Goal: Transaction & Acquisition: Download file/media

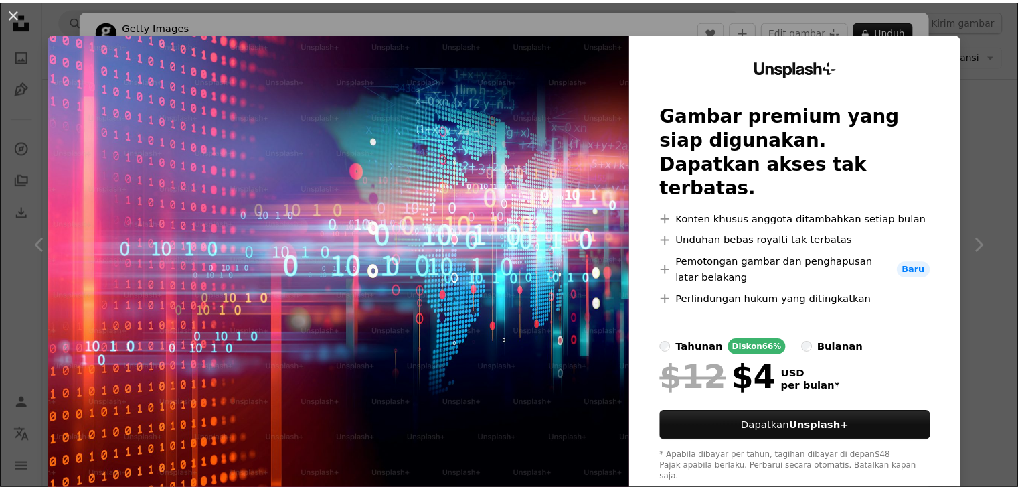
scroll to position [12644, 0]
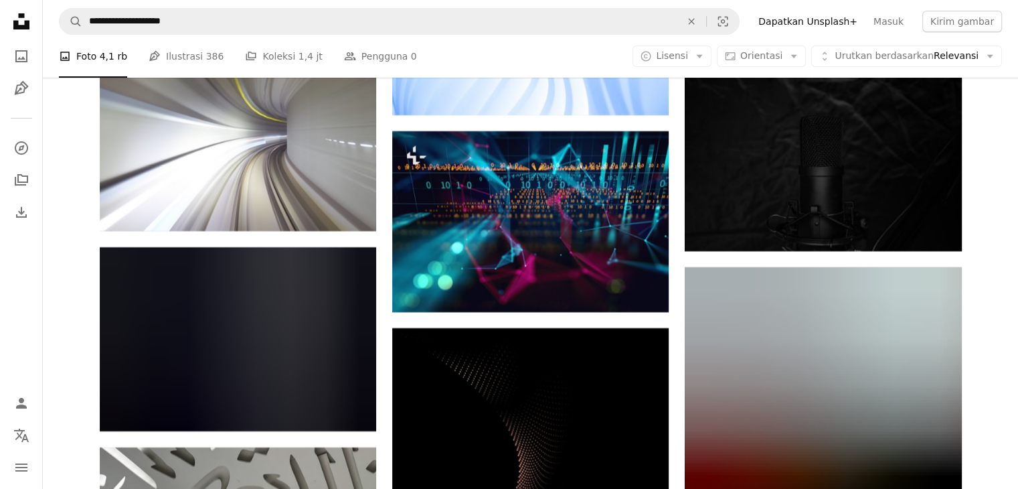
scroll to position [15322, 0]
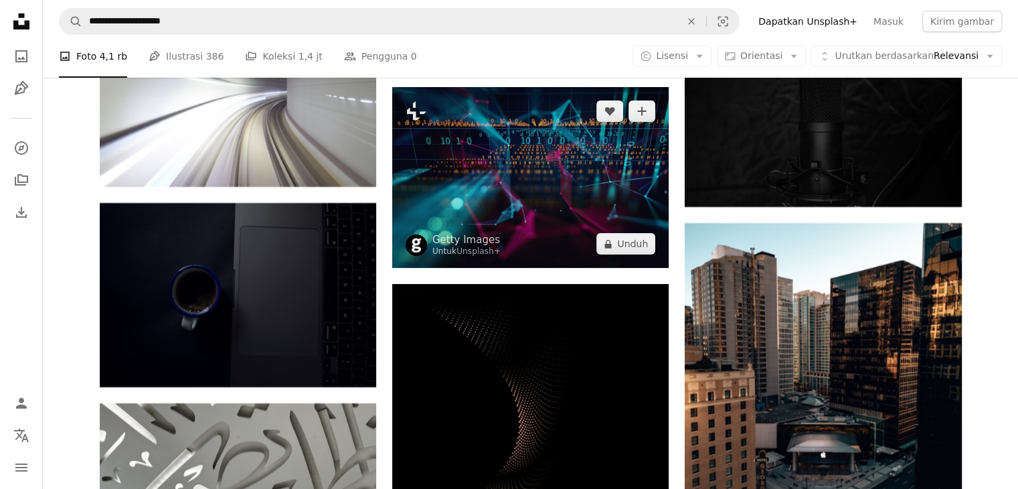
click at [570, 228] on img at bounding box center [530, 177] width 276 height 181
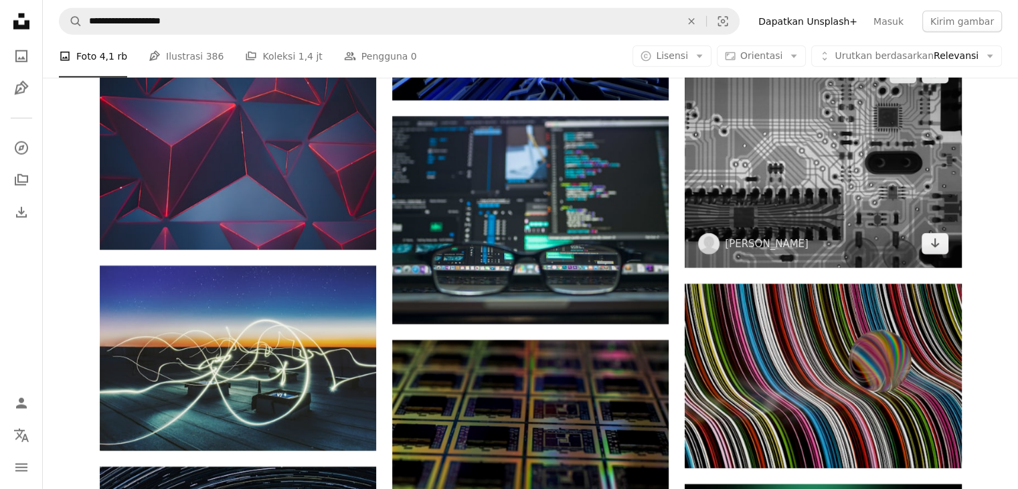
scroll to position [13782, 0]
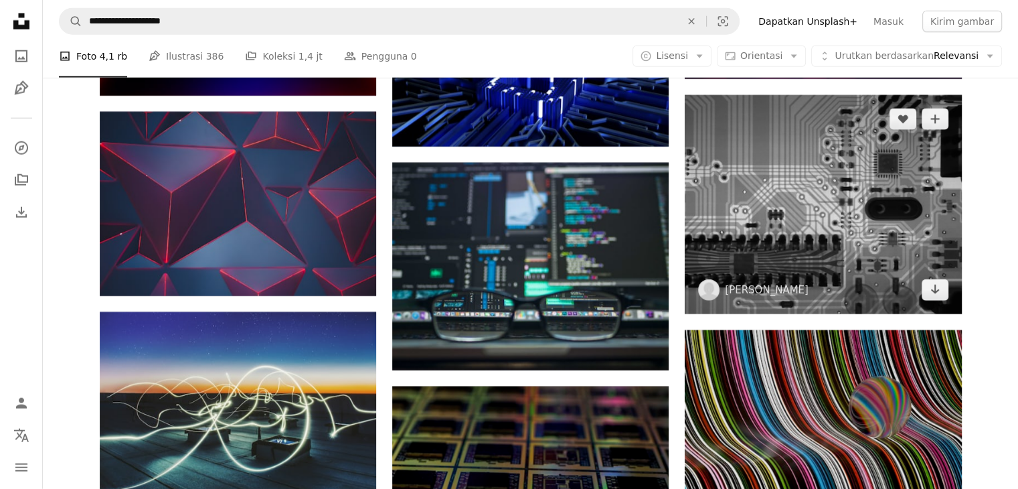
click at [790, 165] on img at bounding box center [823, 204] width 276 height 219
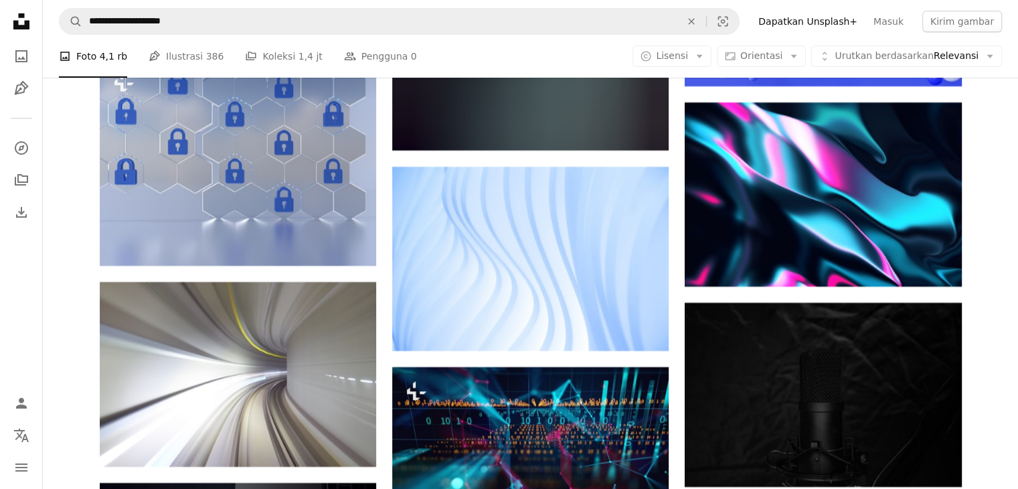
scroll to position [15322, 0]
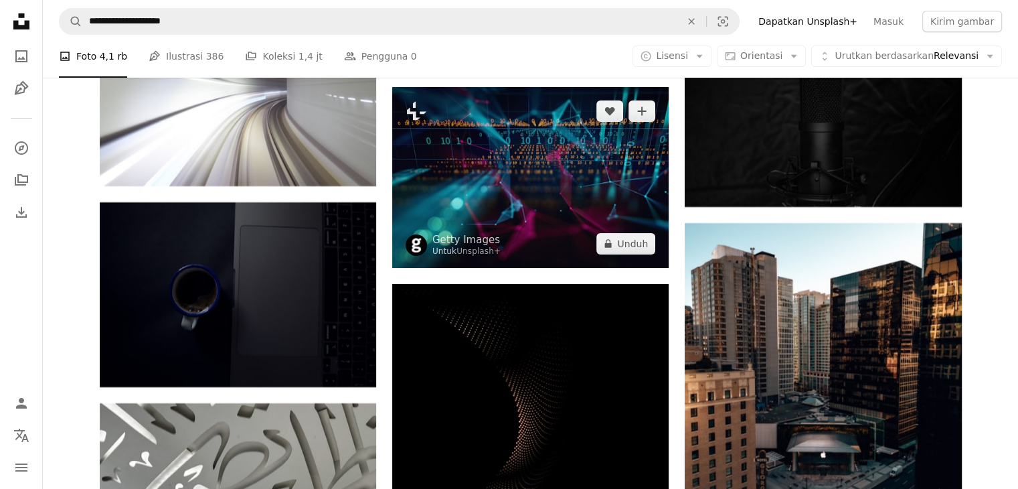
click at [574, 141] on img at bounding box center [530, 177] width 276 height 181
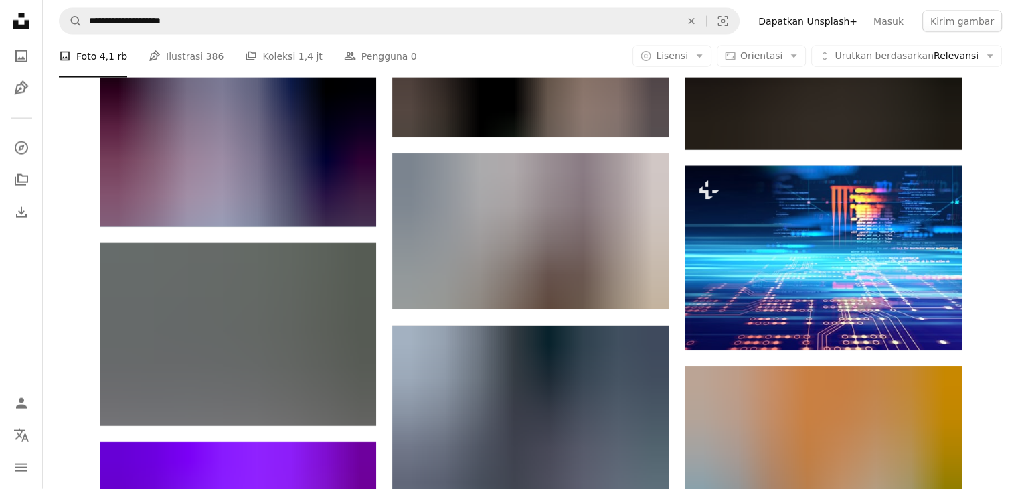
scroll to position [23488, 0]
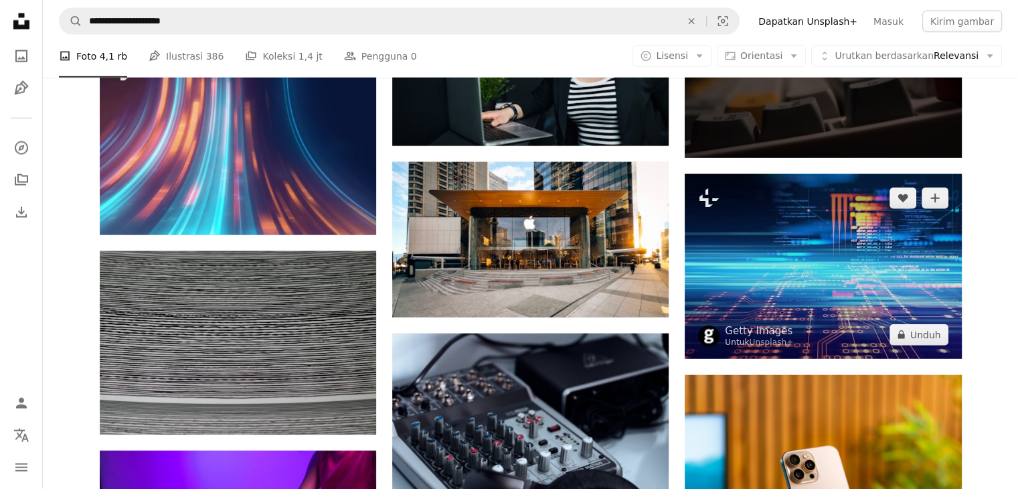
click at [790, 215] on img at bounding box center [823, 266] width 276 height 184
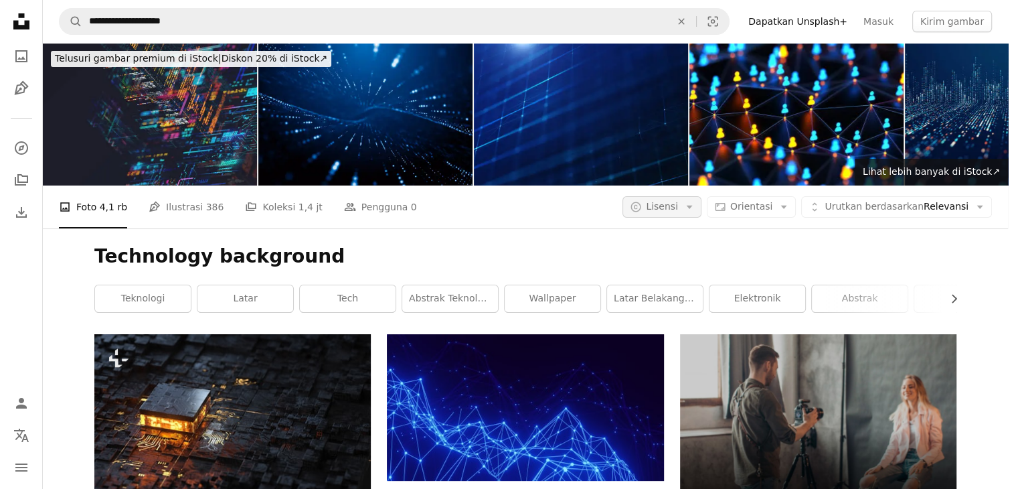
click at [678, 201] on span "Lisensi" at bounding box center [662, 206] width 32 height 11
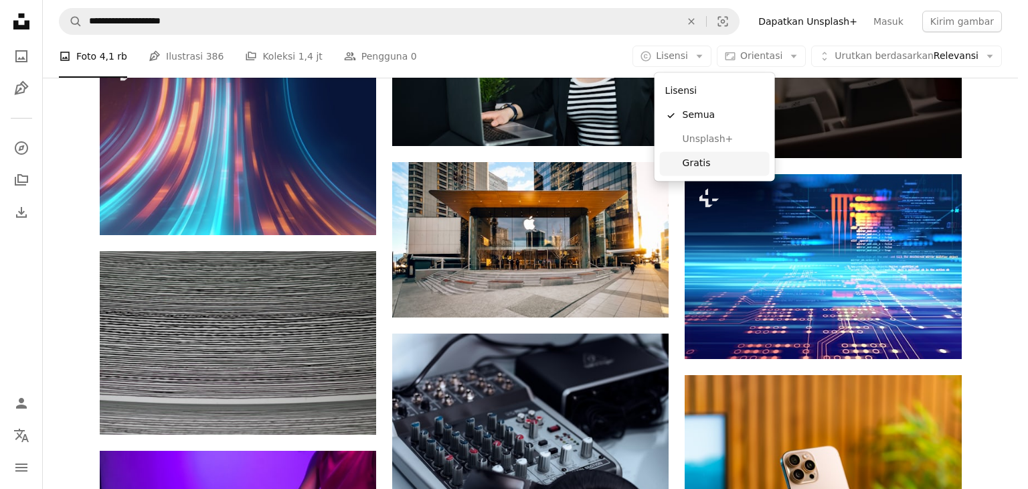
click at [677, 161] on link "Gratis" at bounding box center [715, 163] width 110 height 24
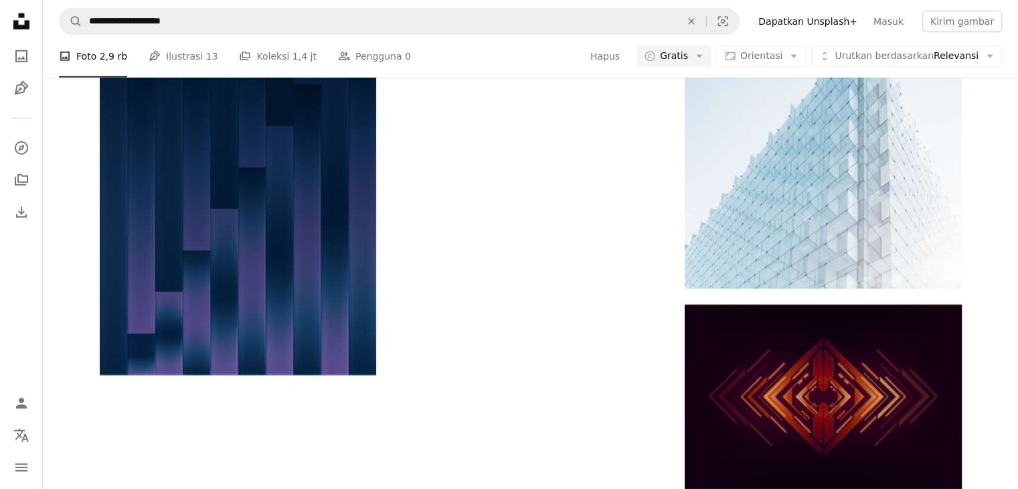
scroll to position [1406, 0]
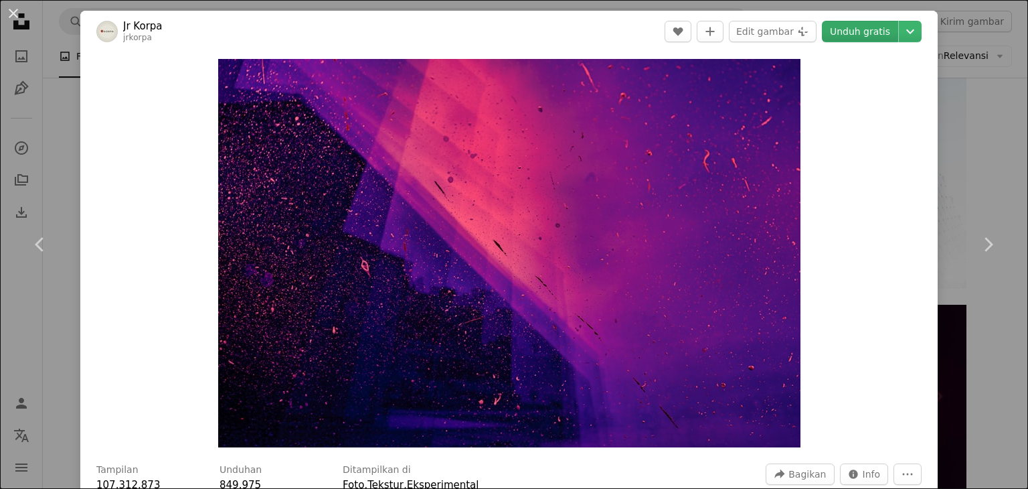
click at [874, 34] on link "Unduh gratis" at bounding box center [860, 31] width 76 height 21
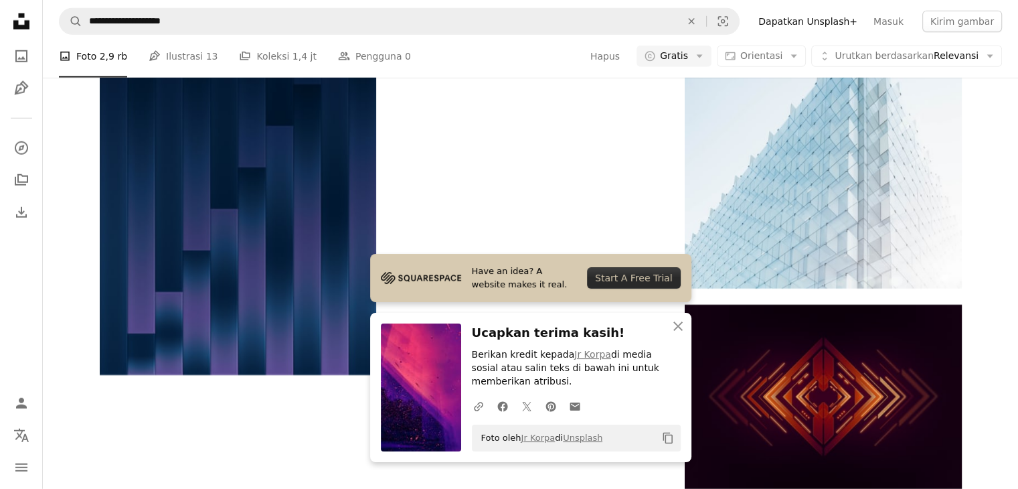
scroll to position [1406, 0]
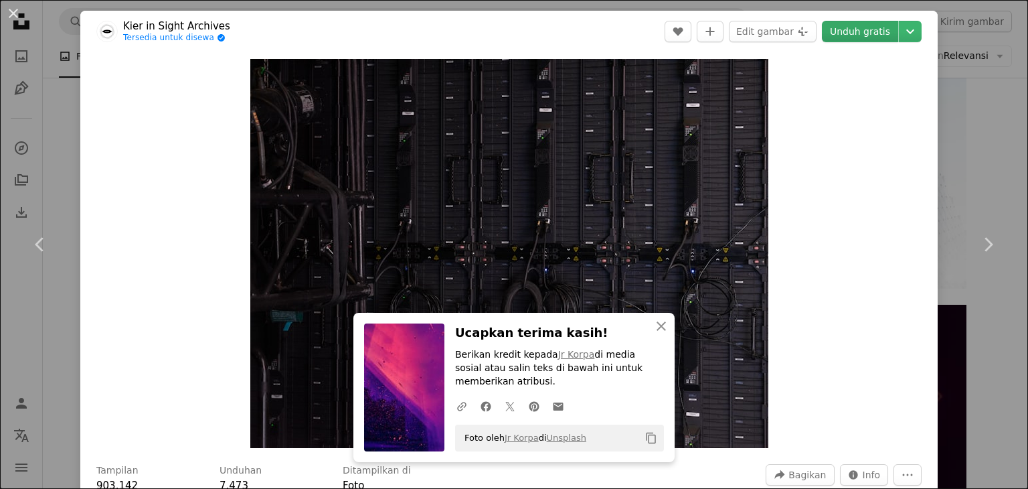
click at [861, 33] on link "Unduh gratis" at bounding box center [860, 31] width 76 height 21
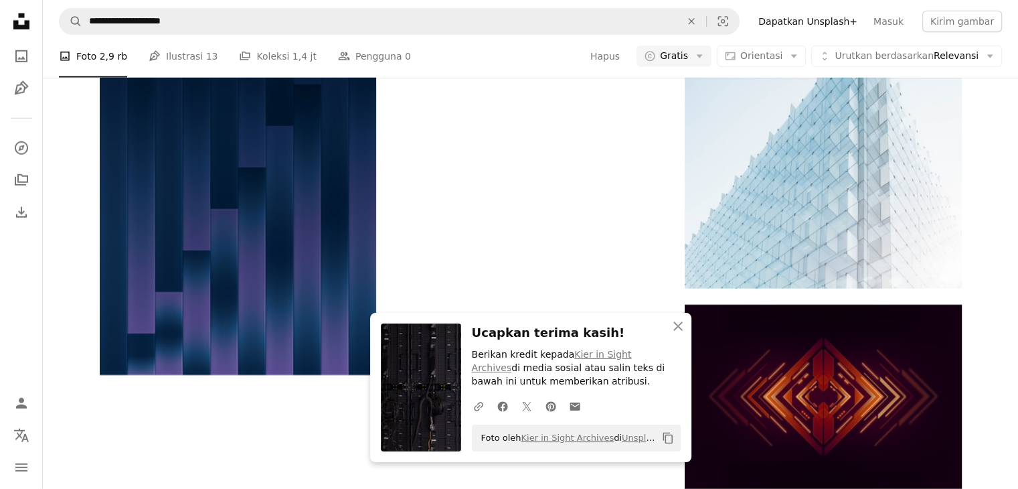
scroll to position [2008, 0]
click at [673, 321] on icon "An X shape" at bounding box center [678, 326] width 16 height 16
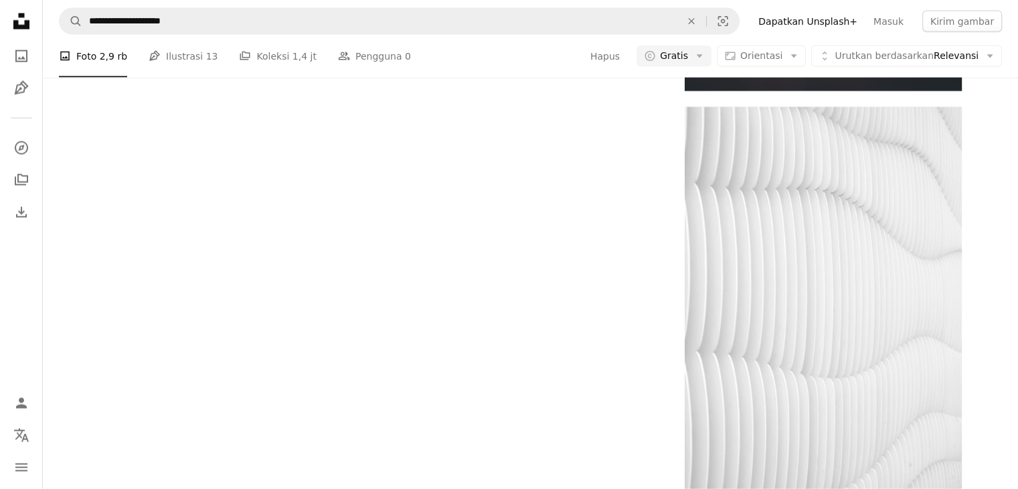
scroll to position [4819, 0]
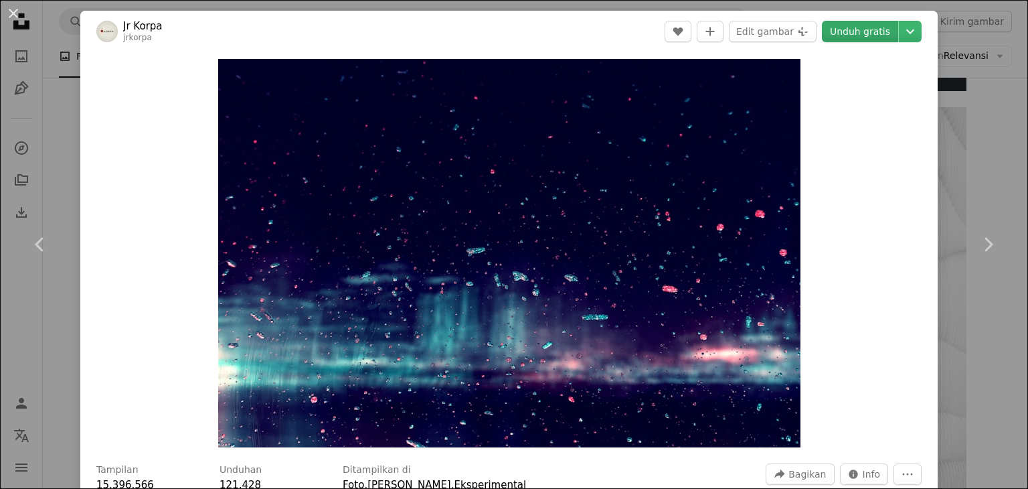
click at [860, 29] on link "Unduh gratis" at bounding box center [860, 31] width 76 height 21
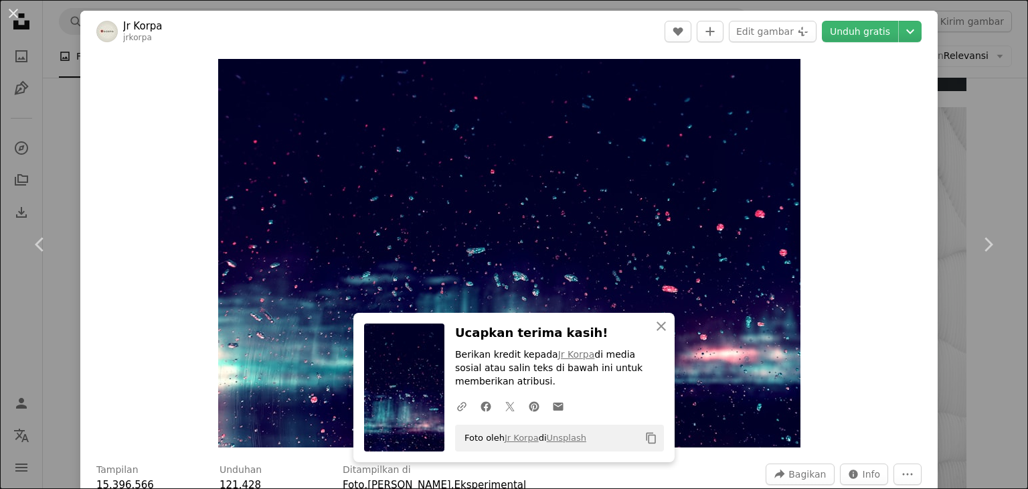
click at [988, 149] on div "An X shape Chevron left Chevron right An X shape Tutup Ucapkan terima kasih! Be…" at bounding box center [514, 244] width 1028 height 489
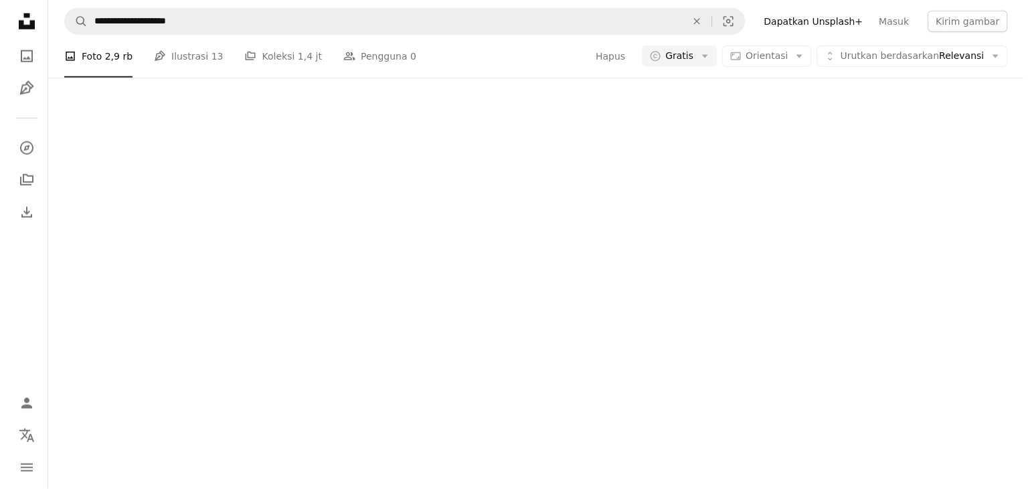
scroll to position [7296, 0]
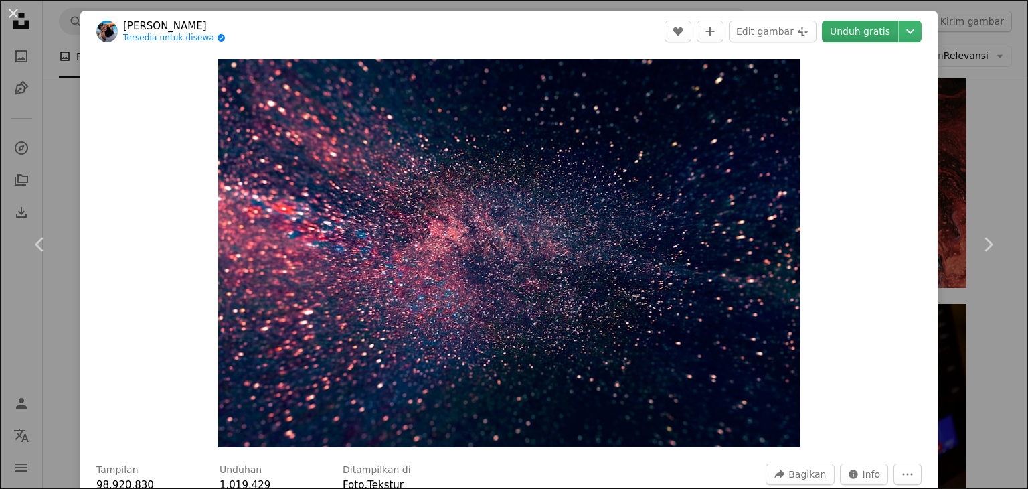
click at [879, 31] on link "Unduh gratis" at bounding box center [860, 31] width 76 height 21
